Goal: Task Accomplishment & Management: Use online tool/utility

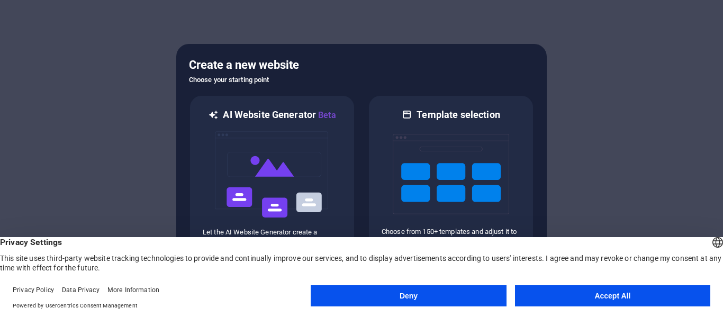
click at [575, 303] on button "Accept All" at bounding box center [612, 295] width 195 height 21
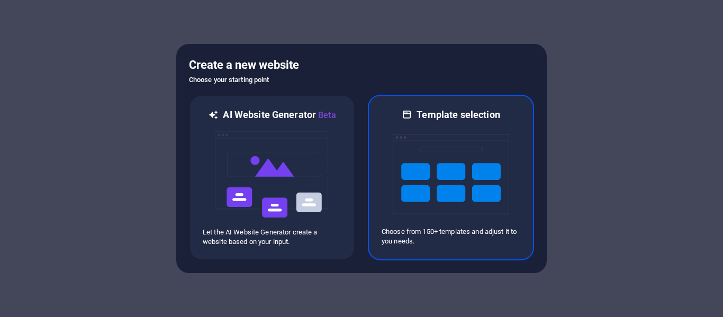
click at [408, 195] on img at bounding box center [451, 174] width 117 height 106
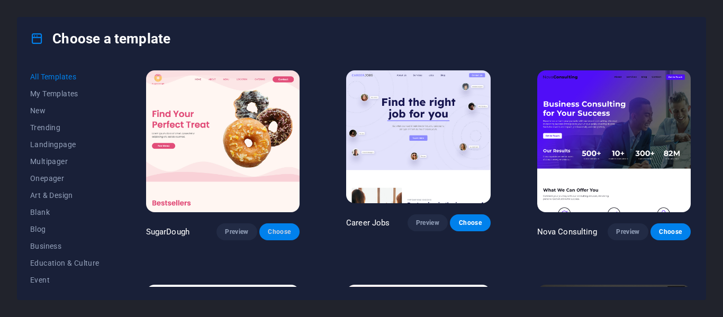
click at [275, 228] on span "Choose" at bounding box center [279, 232] width 23 height 8
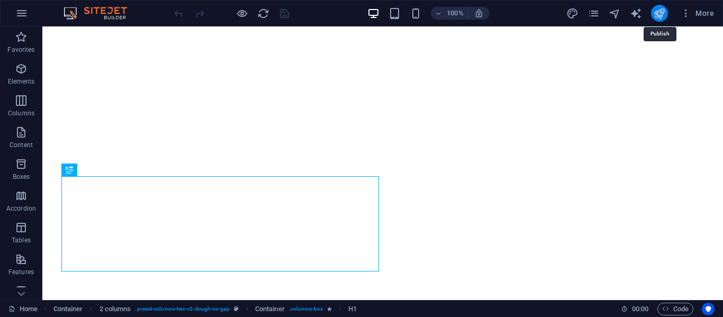
click at [662, 9] on icon "publish" at bounding box center [659, 13] width 12 height 12
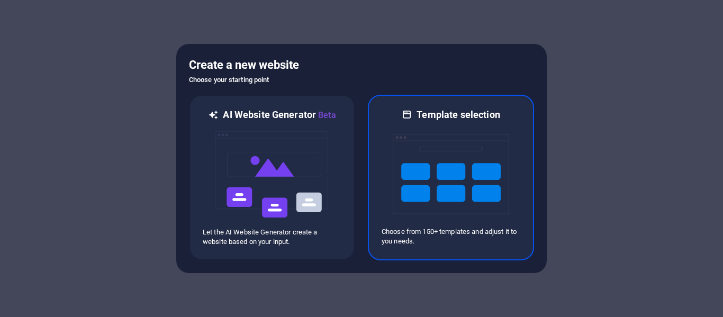
click at [440, 182] on img at bounding box center [451, 174] width 117 height 106
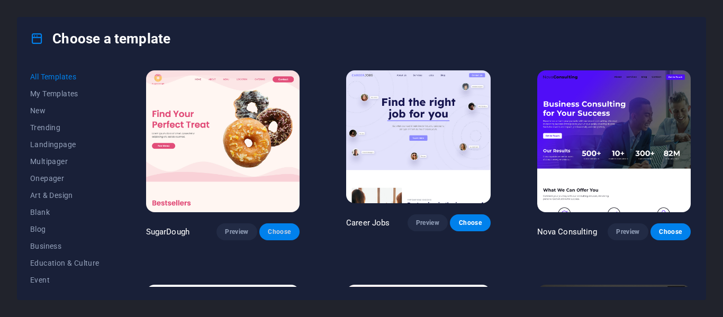
click at [273, 230] on span "Choose" at bounding box center [279, 232] width 23 height 8
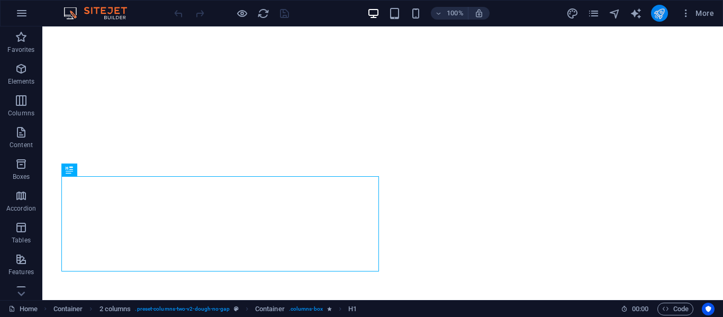
click at [662, 16] on icon "publish" at bounding box center [659, 13] width 12 height 12
